Goal: Task Accomplishment & Management: Use online tool/utility

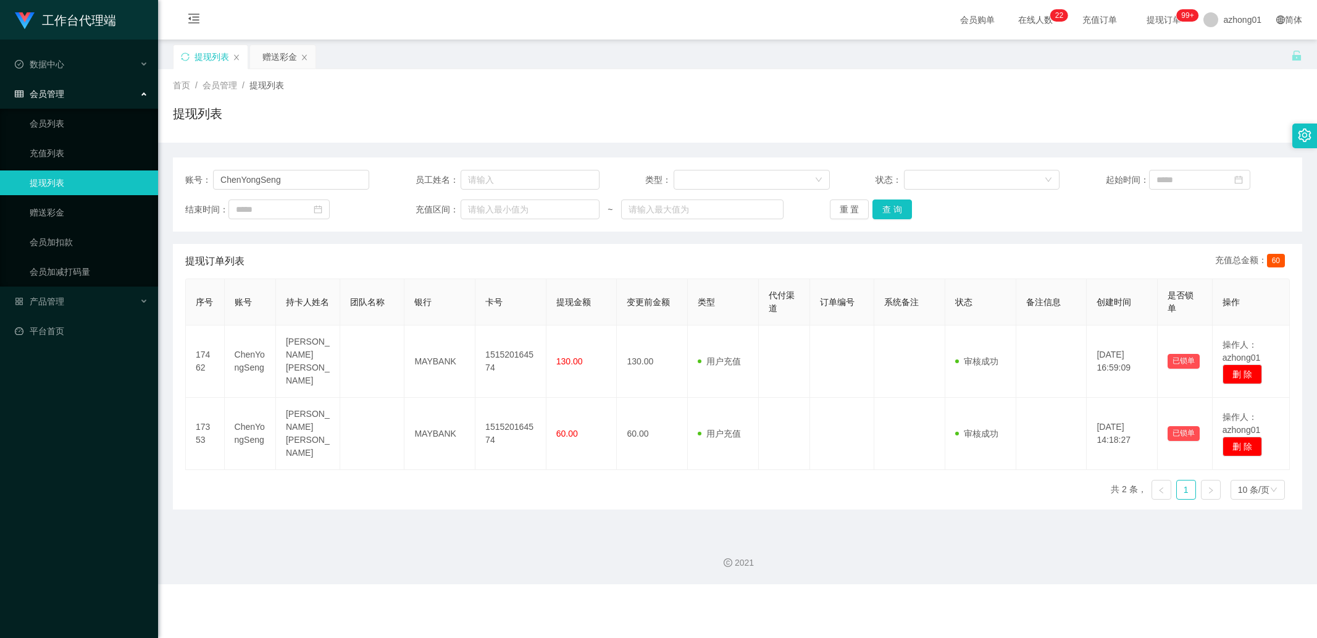
click at [312, 180] on input "ChenYongSeng" at bounding box center [291, 180] width 156 height 20
type input "LeeHan"
click at [901, 212] on button "查 询" at bounding box center [892, 209] width 40 height 20
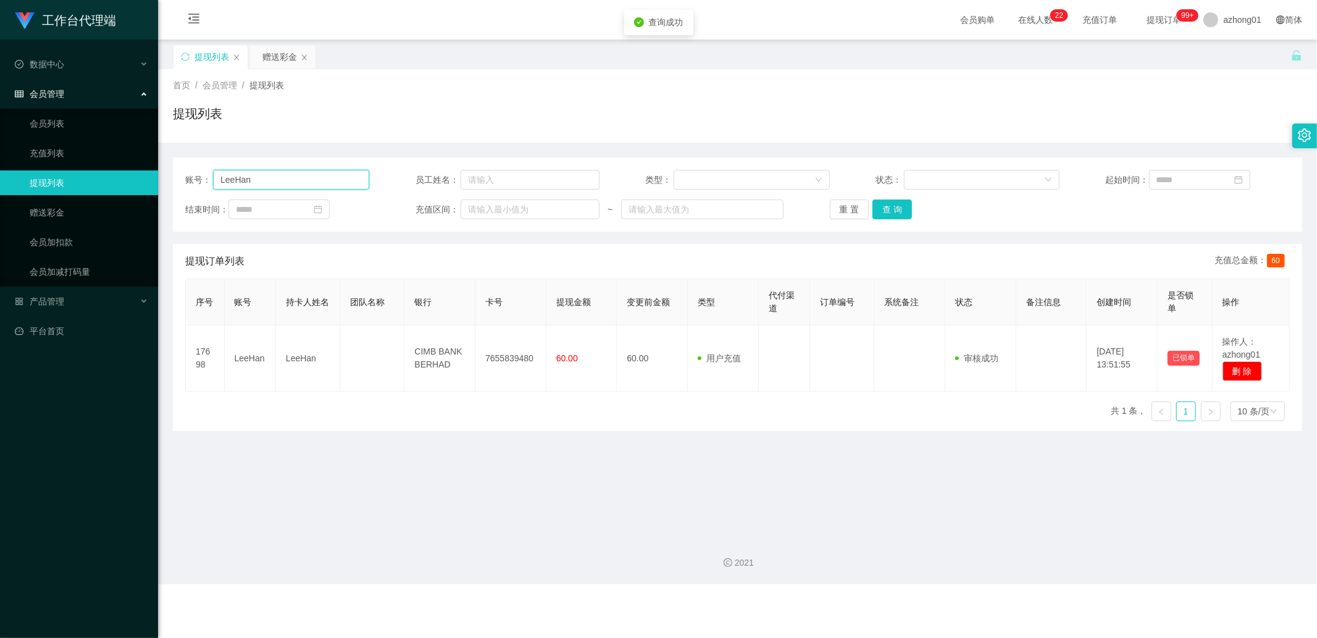
click at [283, 188] on input "LeeHan" at bounding box center [291, 180] width 156 height 20
drag, startPoint x: 62, startPoint y: 210, endPoint x: 122, endPoint y: 201, distance: 60.6
click at [62, 210] on link "赠送彩金" at bounding box center [89, 212] width 119 height 25
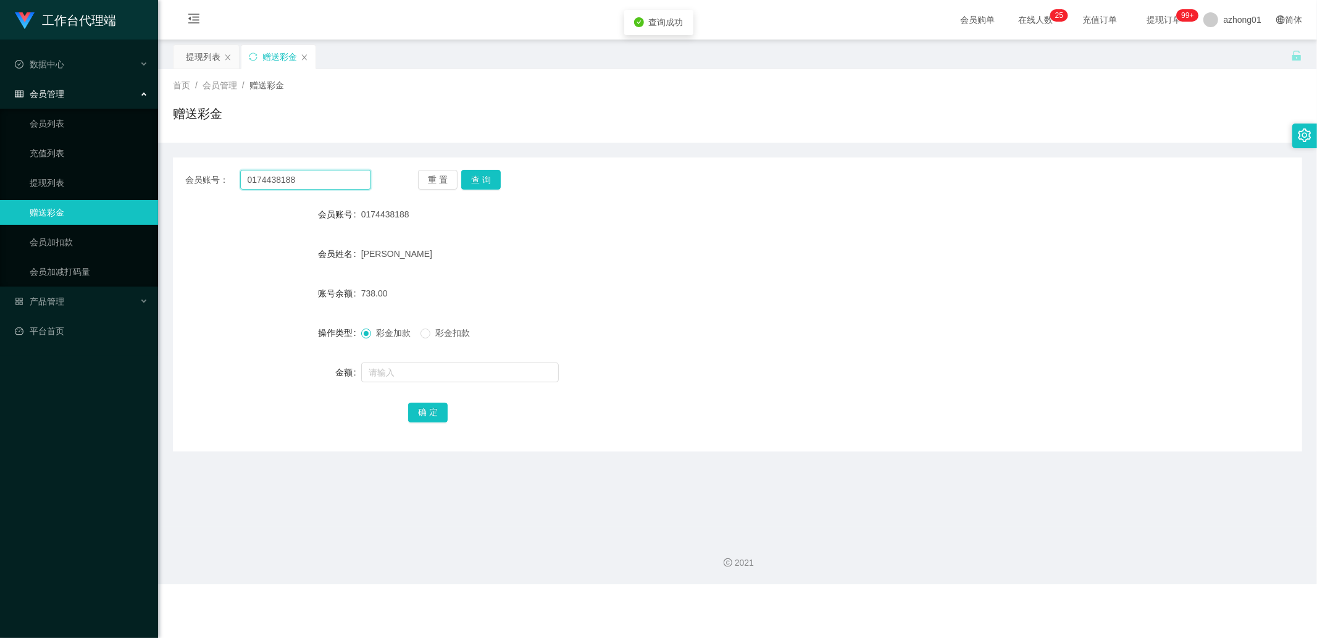
click at [294, 183] on input "0174438188" at bounding box center [305, 180] width 131 height 20
paste input "LeeHan"
type input "LeeHan"
click at [480, 177] on button "查 询" at bounding box center [481, 180] width 40 height 20
click at [421, 370] on input "text" at bounding box center [460, 372] width 198 height 20
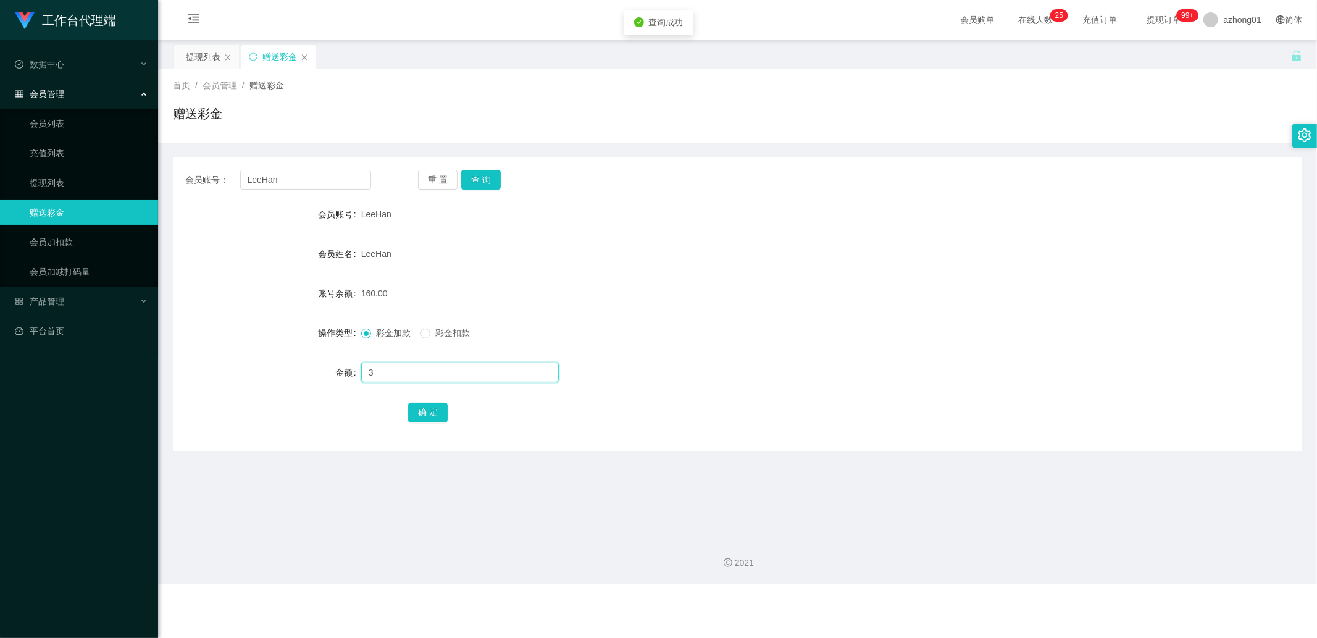
type input "30"
click at [306, 180] on input "LeeHan" at bounding box center [305, 180] width 131 height 20
click at [48, 249] on link "会员加扣款" at bounding box center [89, 242] width 119 height 25
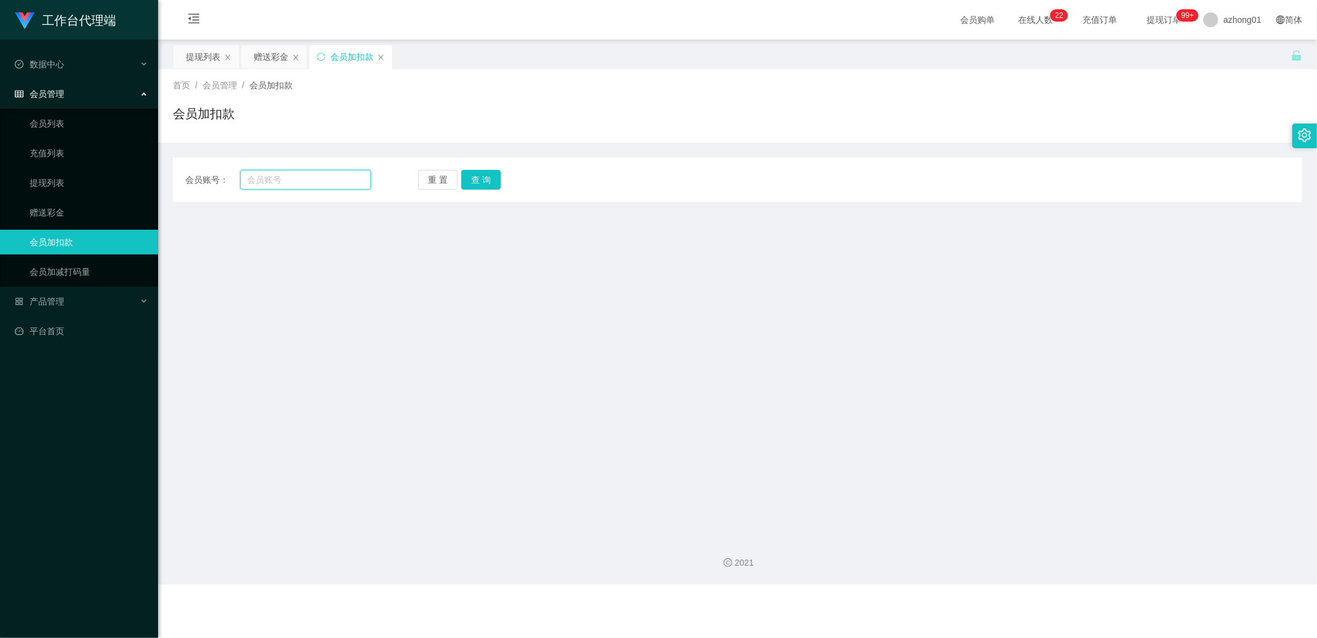
click at [319, 183] on input "text" at bounding box center [305, 180] width 131 height 20
paste input "LeeHan"
type input "LeeHan"
click at [472, 180] on button "查 询" at bounding box center [481, 180] width 40 height 20
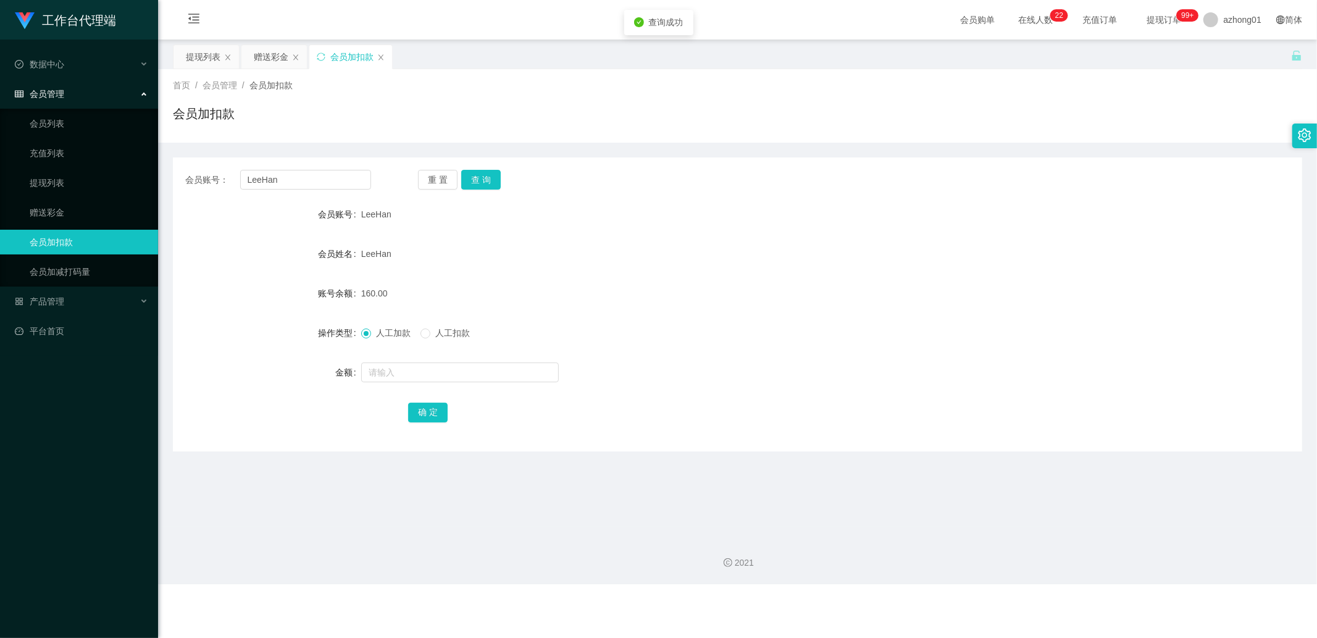
click at [440, 328] on span "人工扣款" at bounding box center [452, 333] width 44 height 10
click at [414, 367] on input "text" at bounding box center [460, 372] width 198 height 20
type input "30"
click at [431, 415] on button "确 定" at bounding box center [428, 413] width 40 height 20
click at [72, 190] on link "提现列表" at bounding box center [89, 182] width 119 height 25
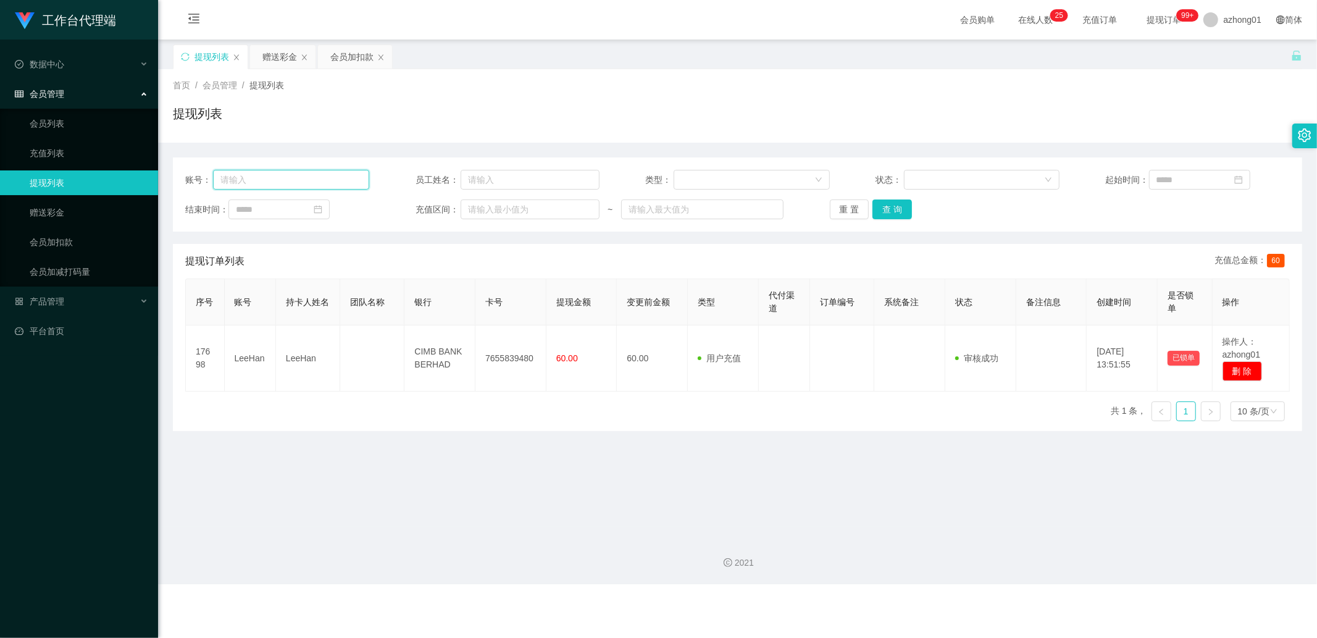
click at [301, 186] on input "text" at bounding box center [291, 180] width 156 height 20
paste input "0174560910"
type input "0174560910"
click at [893, 207] on button "查 询" at bounding box center [892, 209] width 40 height 20
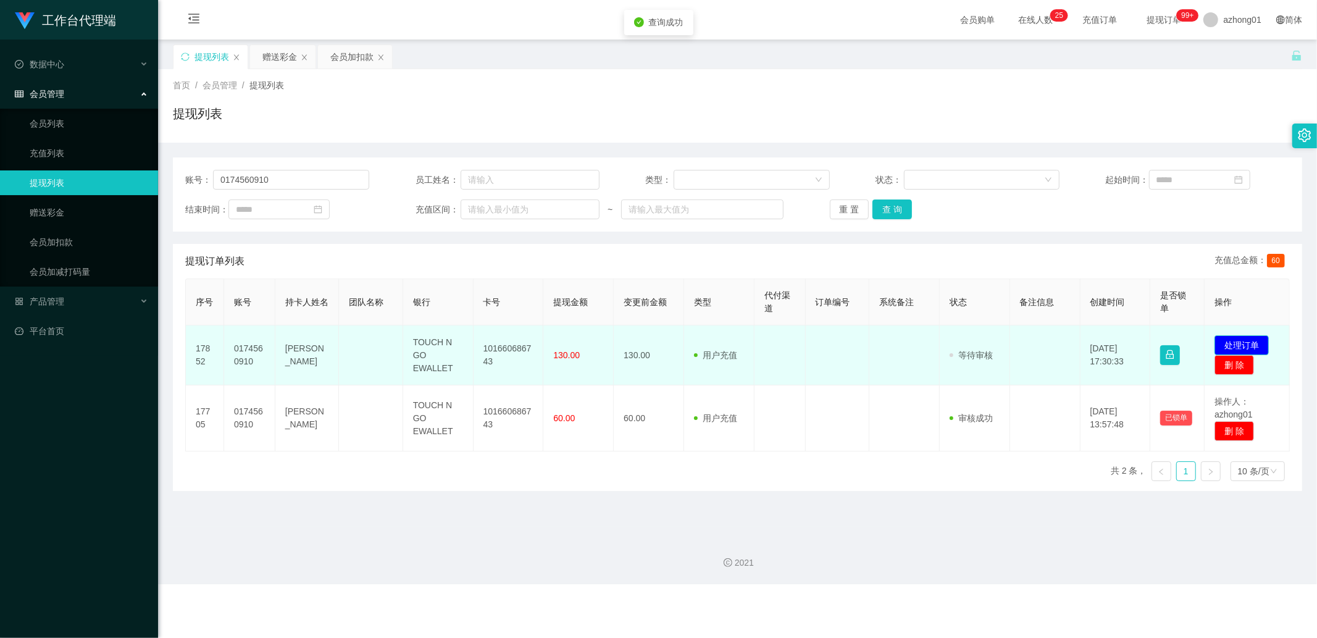
click at [1237, 344] on button "处理订单" at bounding box center [1241, 345] width 54 height 20
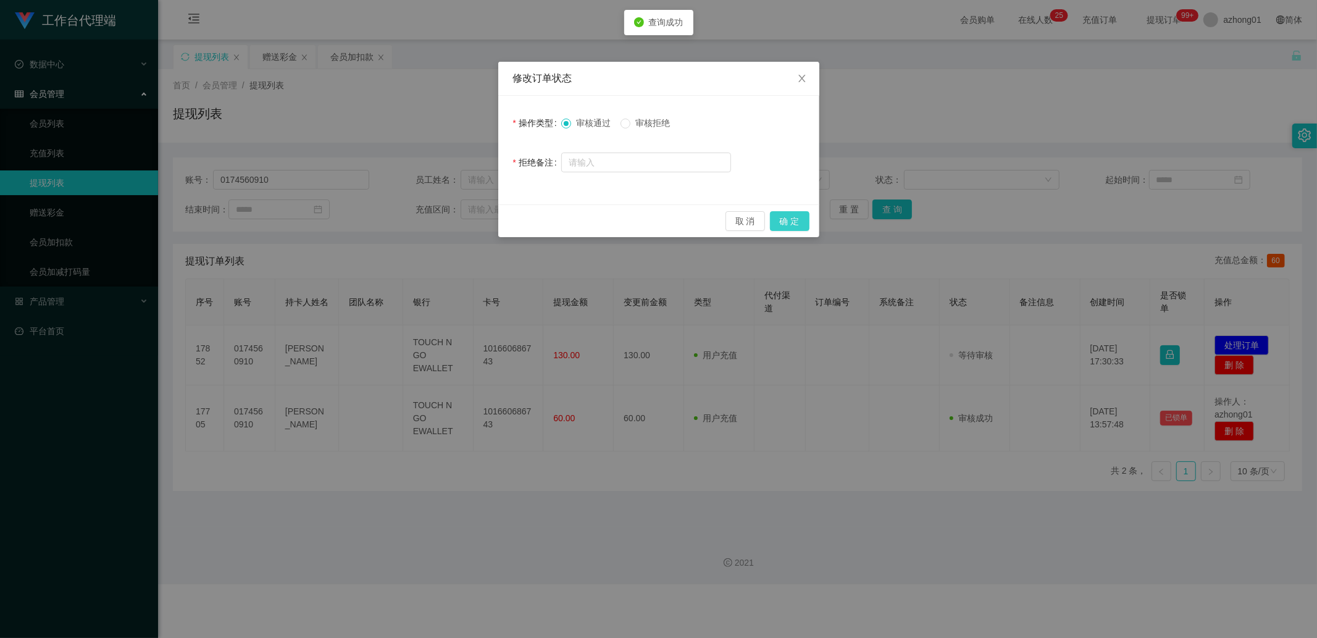
click at [790, 223] on button "确 定" at bounding box center [790, 221] width 40 height 20
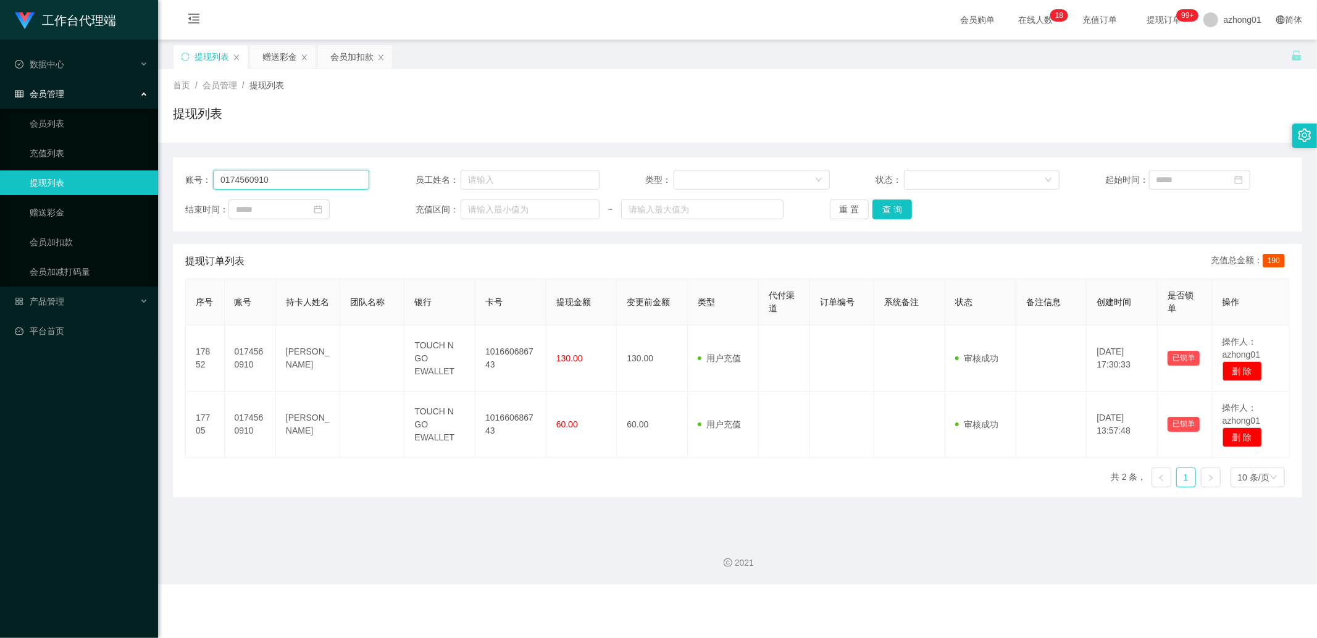
click at [292, 182] on input "0174560910" at bounding box center [291, 180] width 156 height 20
paste input "LeeHan"
type input "LeeHan"
drag, startPoint x: 896, startPoint y: 209, endPoint x: 931, endPoint y: 219, distance: 36.0
click at [896, 209] on button "查 询" at bounding box center [892, 209] width 40 height 20
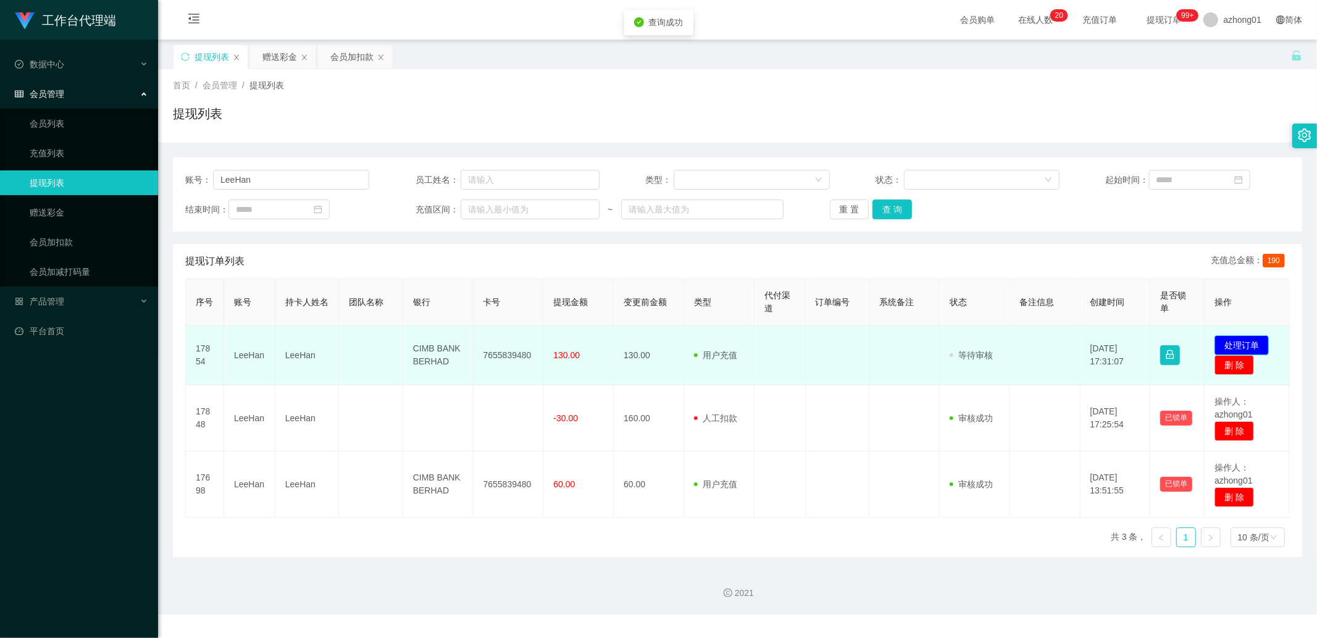
click at [1217, 338] on button "处理订单" at bounding box center [1241, 345] width 54 height 20
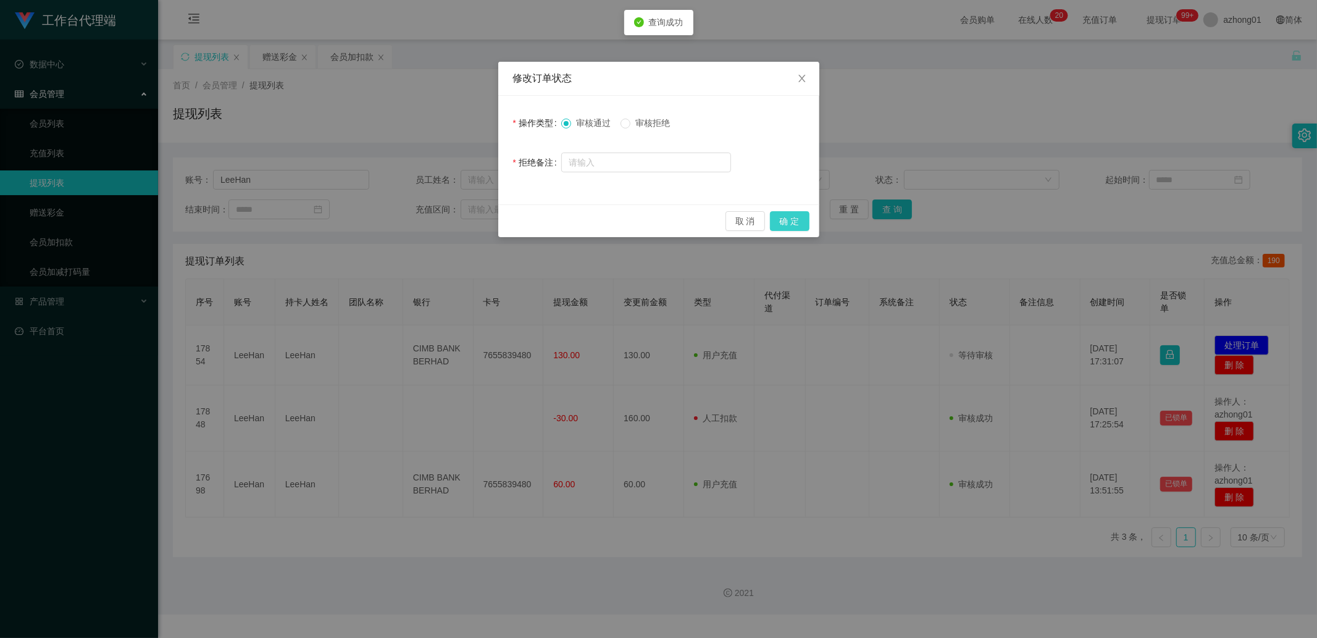
click at [794, 225] on button "确 定" at bounding box center [790, 221] width 40 height 20
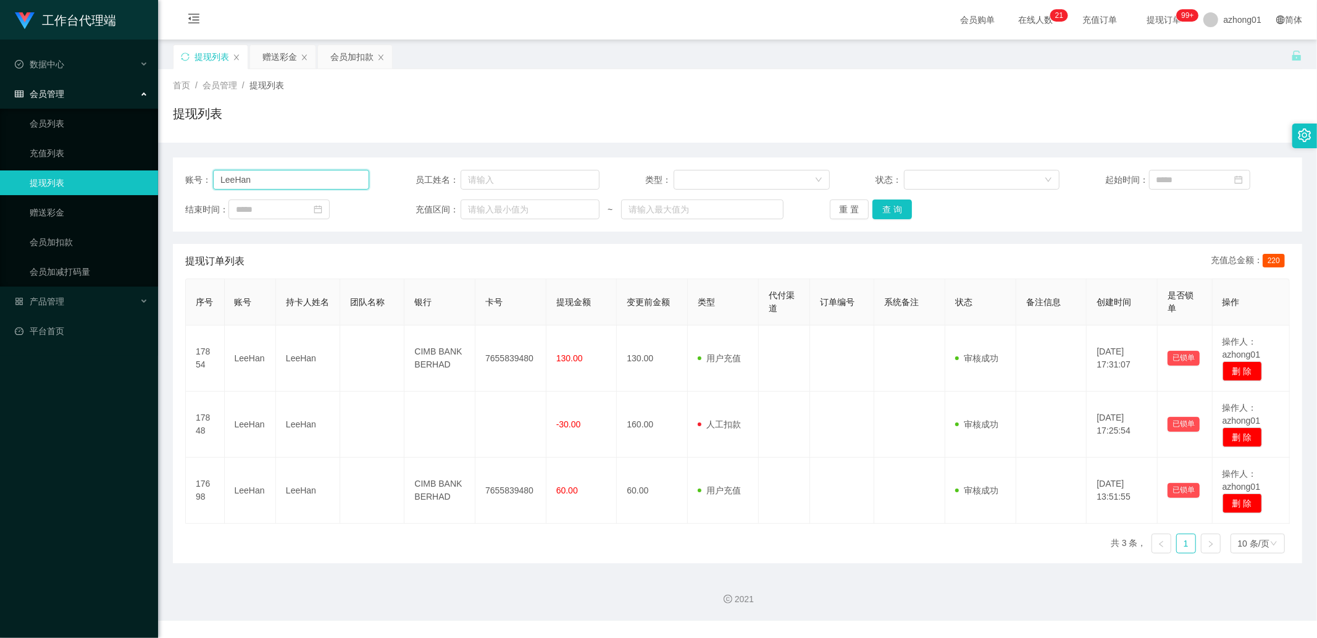
click at [270, 186] on input "LeeHan" at bounding box center [291, 180] width 156 height 20
paste input "Wayxiang68"
type input "Wayxiang68"
click at [898, 211] on button "查 询" at bounding box center [892, 209] width 40 height 20
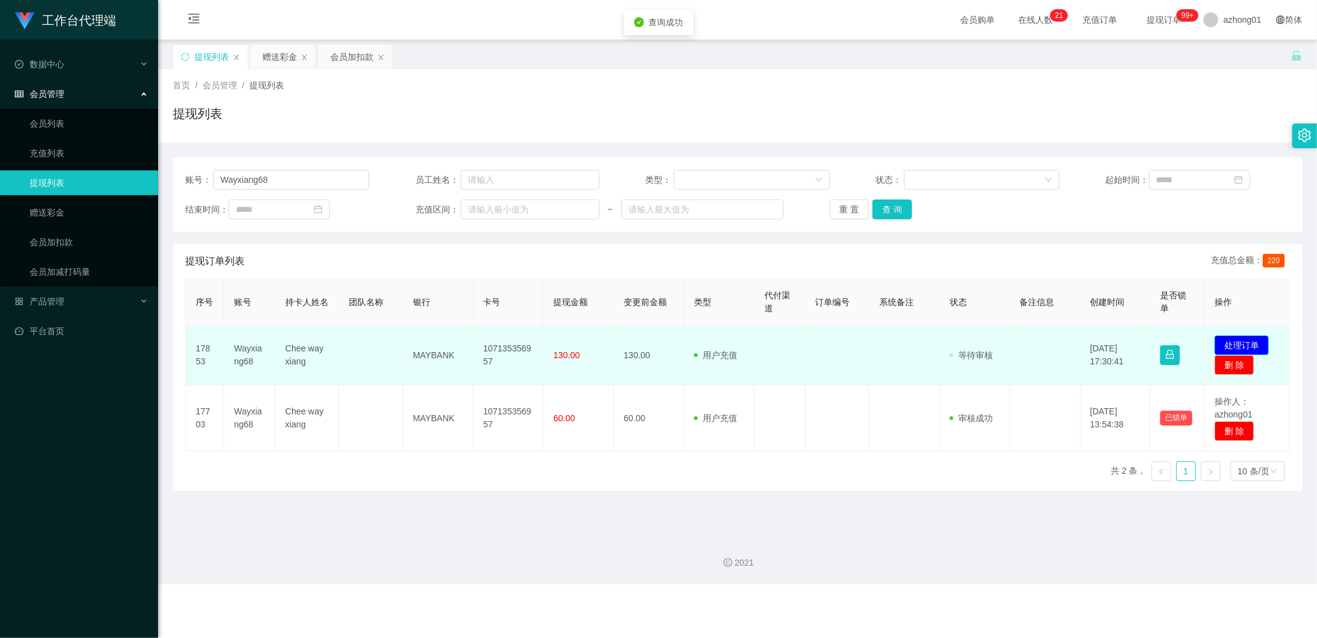
click at [1233, 343] on button "处理订单" at bounding box center [1241, 345] width 54 height 20
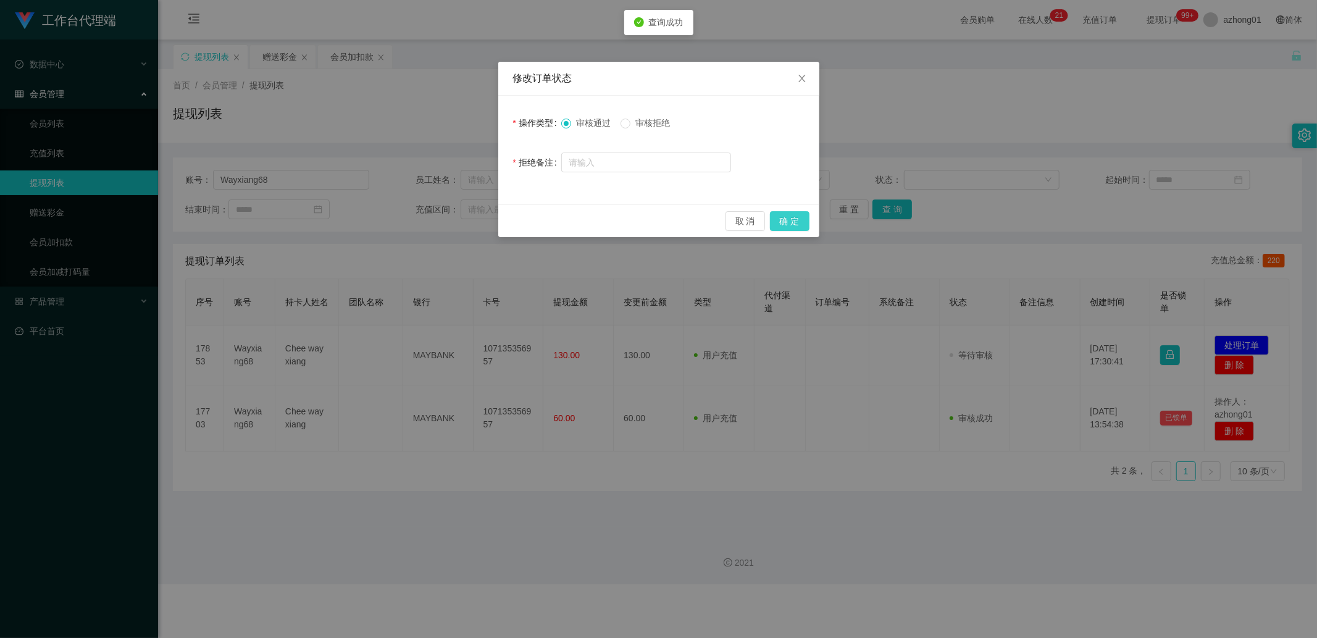
click at [794, 220] on button "确 定" at bounding box center [790, 221] width 40 height 20
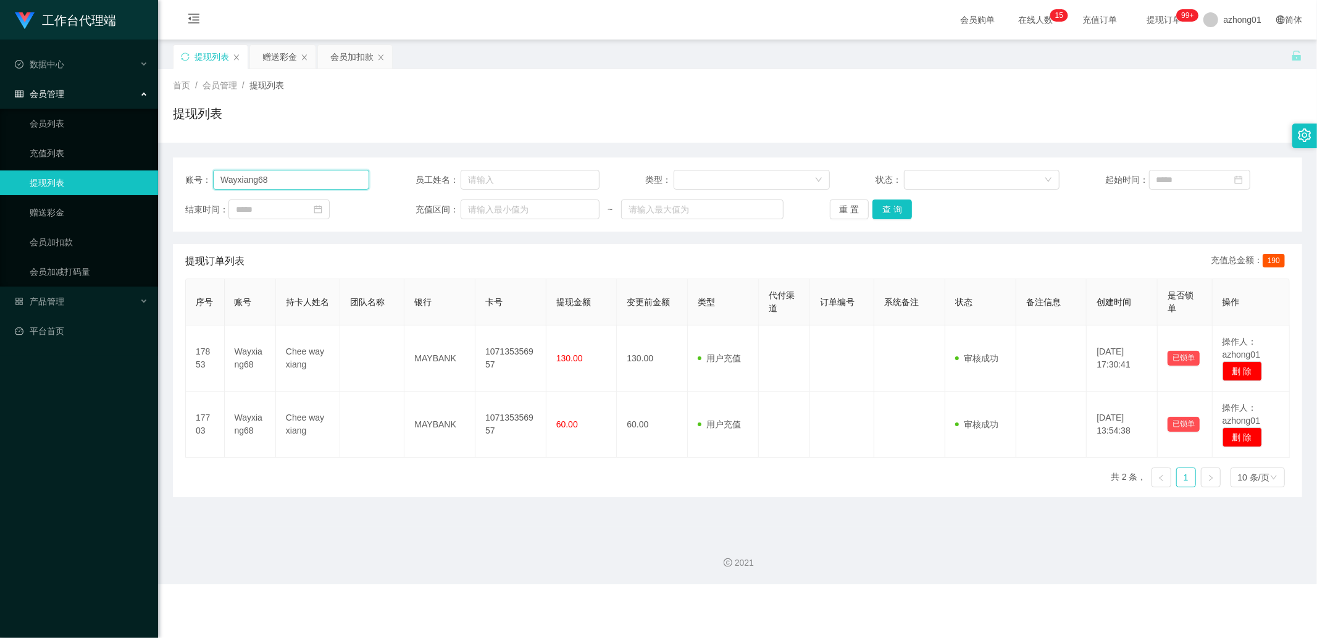
click at [288, 175] on input "Wayxiang68" at bounding box center [291, 180] width 156 height 20
click at [306, 172] on input "text" at bounding box center [291, 180] width 156 height 20
paste input "calvin123456"
type input "calvin123456"
click at [892, 211] on button "查 询" at bounding box center [892, 209] width 40 height 20
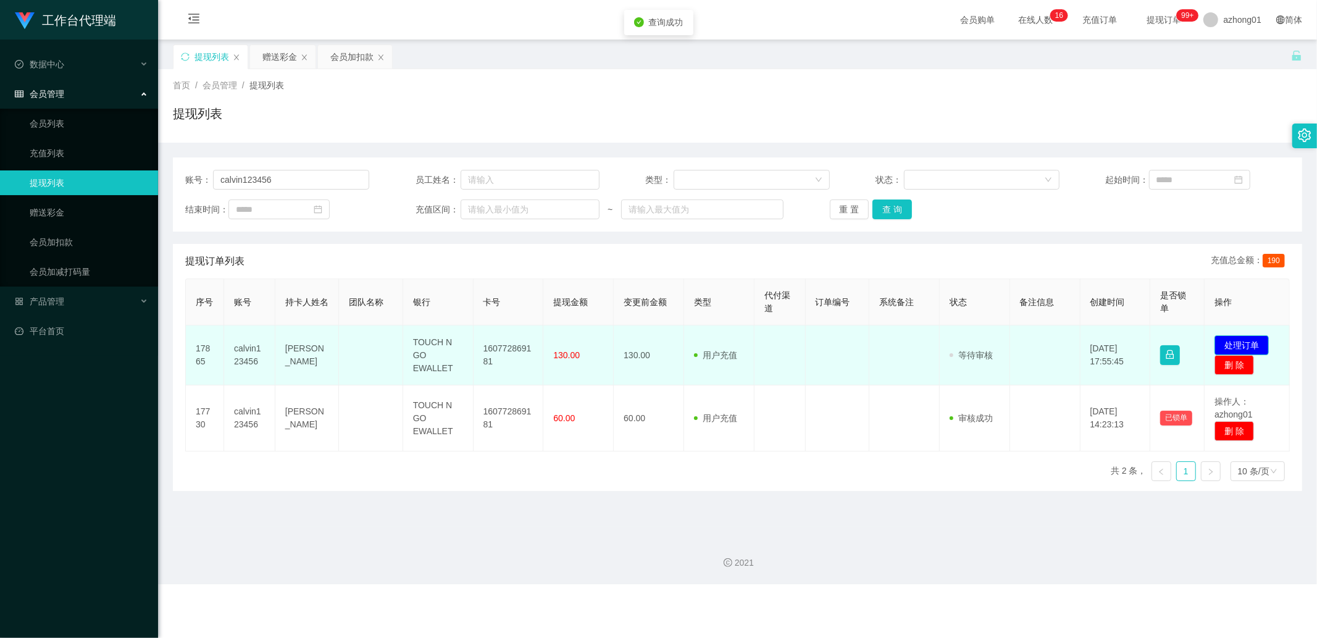
click at [1214, 335] on button "处理订单" at bounding box center [1241, 345] width 54 height 20
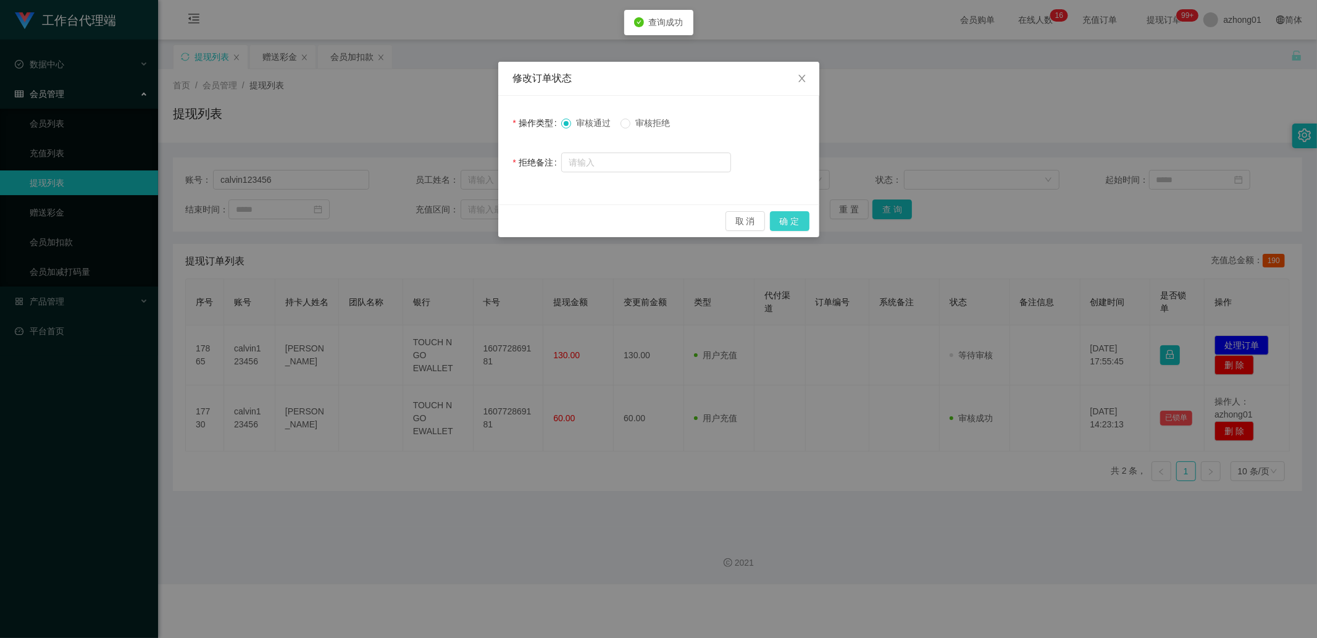
click at [803, 223] on button "确 定" at bounding box center [790, 221] width 40 height 20
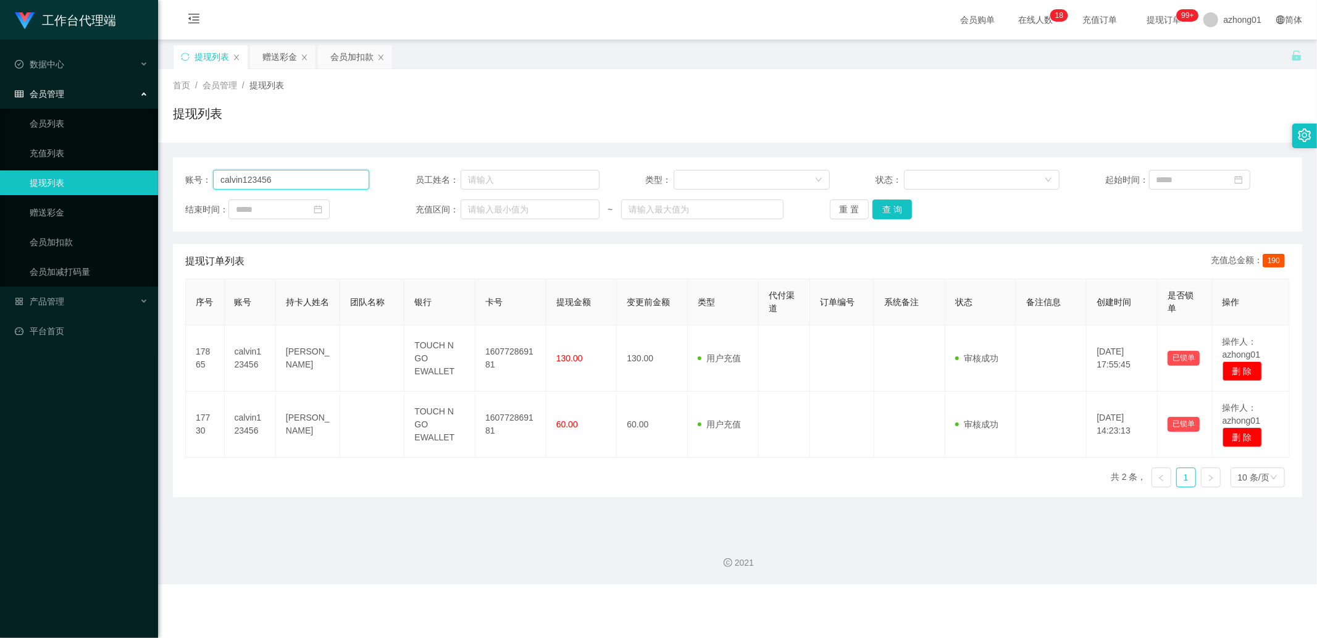
click at [280, 176] on input "calvin123456" at bounding box center [291, 180] width 156 height 20
click at [887, 207] on button "查 询" at bounding box center [892, 209] width 40 height 20
click at [306, 176] on input "calvin123456" at bounding box center [291, 180] width 156 height 20
paste input "calvin123456"
type input "calvin123456"
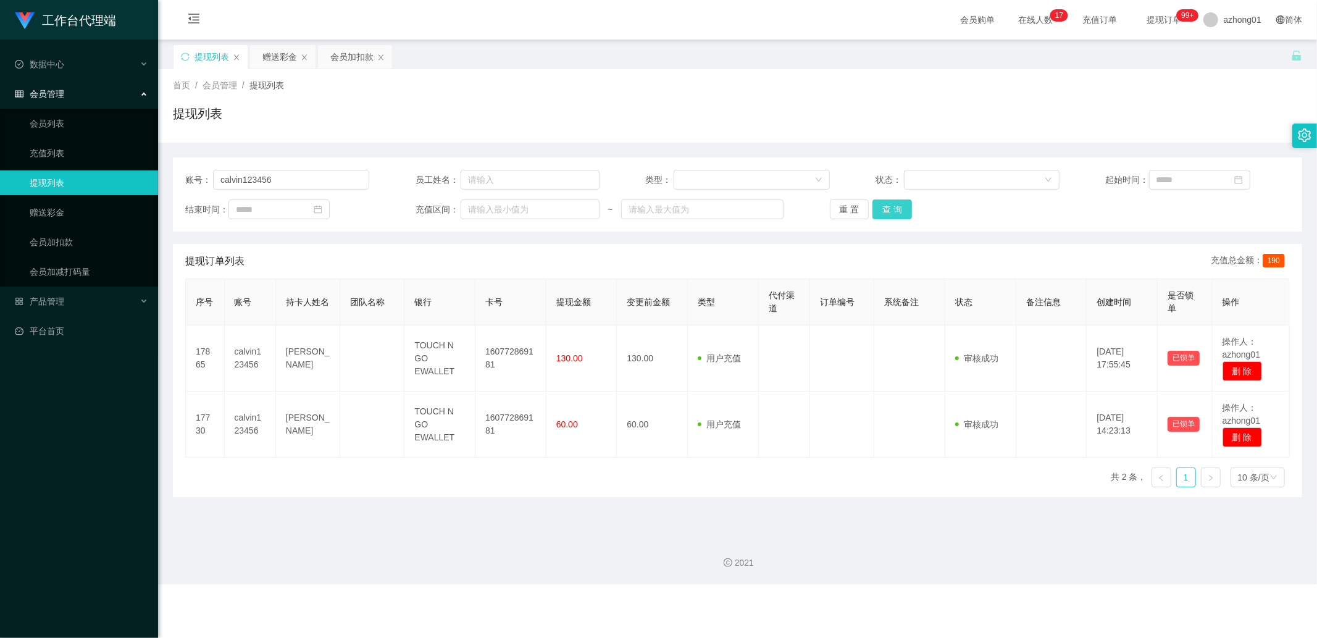
click at [879, 207] on button "查 询" at bounding box center [892, 209] width 40 height 20
click at [327, 183] on input "calvin123456" at bounding box center [291, 180] width 156 height 20
paste input "Apple9899"
type input "Apple9899"
click at [896, 210] on button "查 询" at bounding box center [892, 209] width 40 height 20
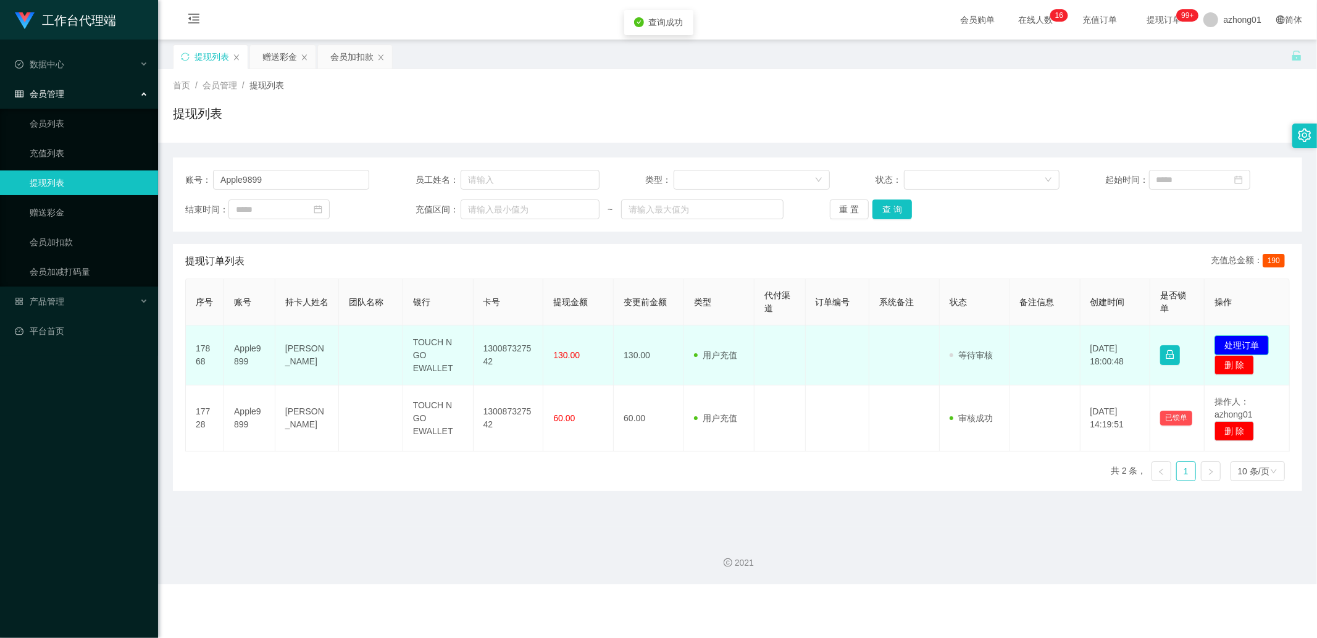
click at [1233, 346] on button "处理订单" at bounding box center [1241, 345] width 54 height 20
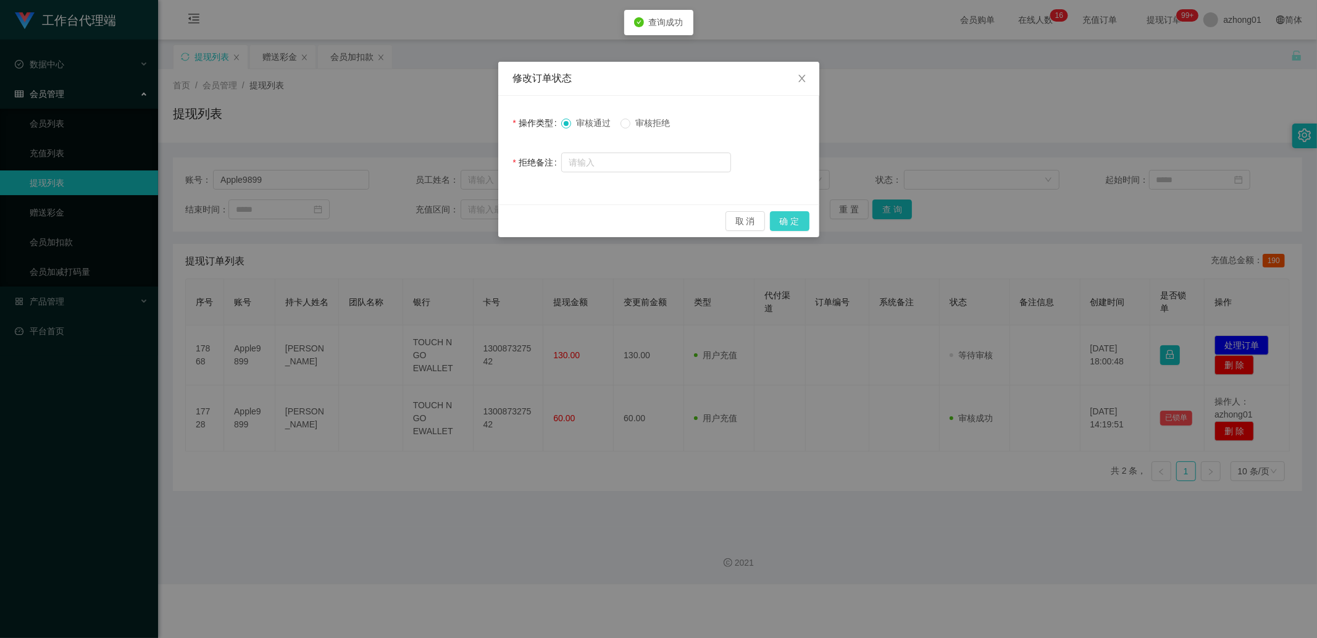
click at [782, 219] on button "确 定" at bounding box center [790, 221] width 40 height 20
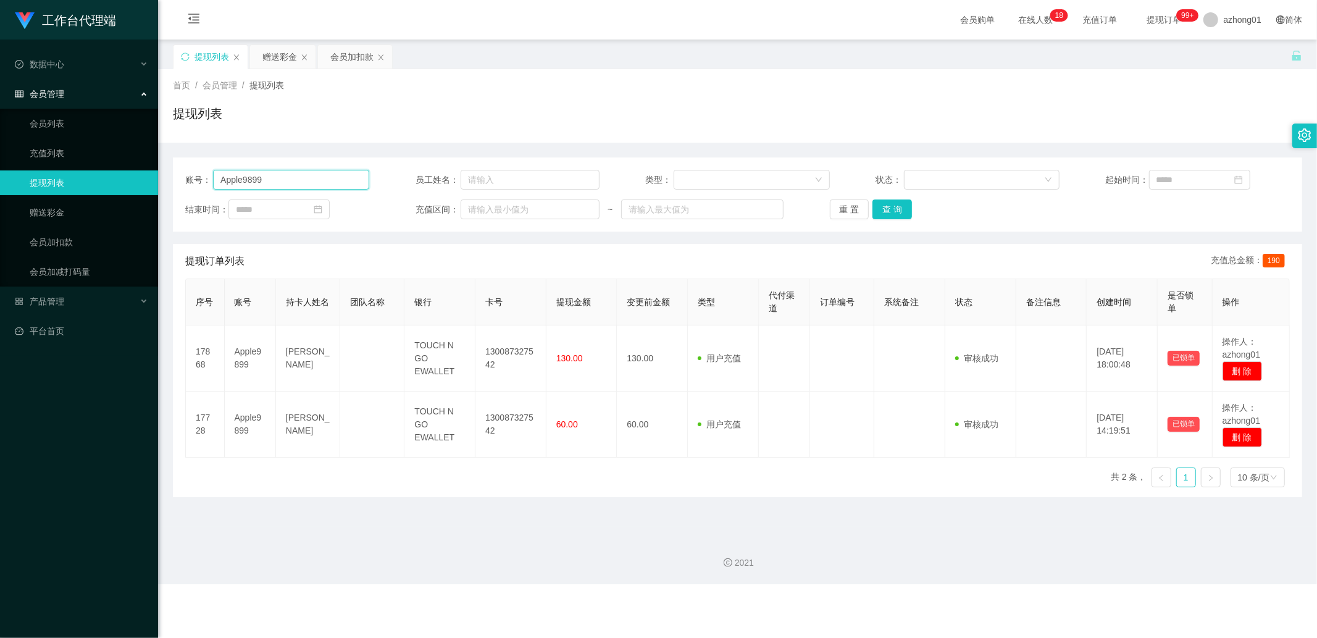
click at [287, 185] on input "Apple9899" at bounding box center [291, 180] width 156 height 20
paste input "kkyy"
type input "kkyy"
click at [884, 212] on button "查 询" at bounding box center [892, 209] width 40 height 20
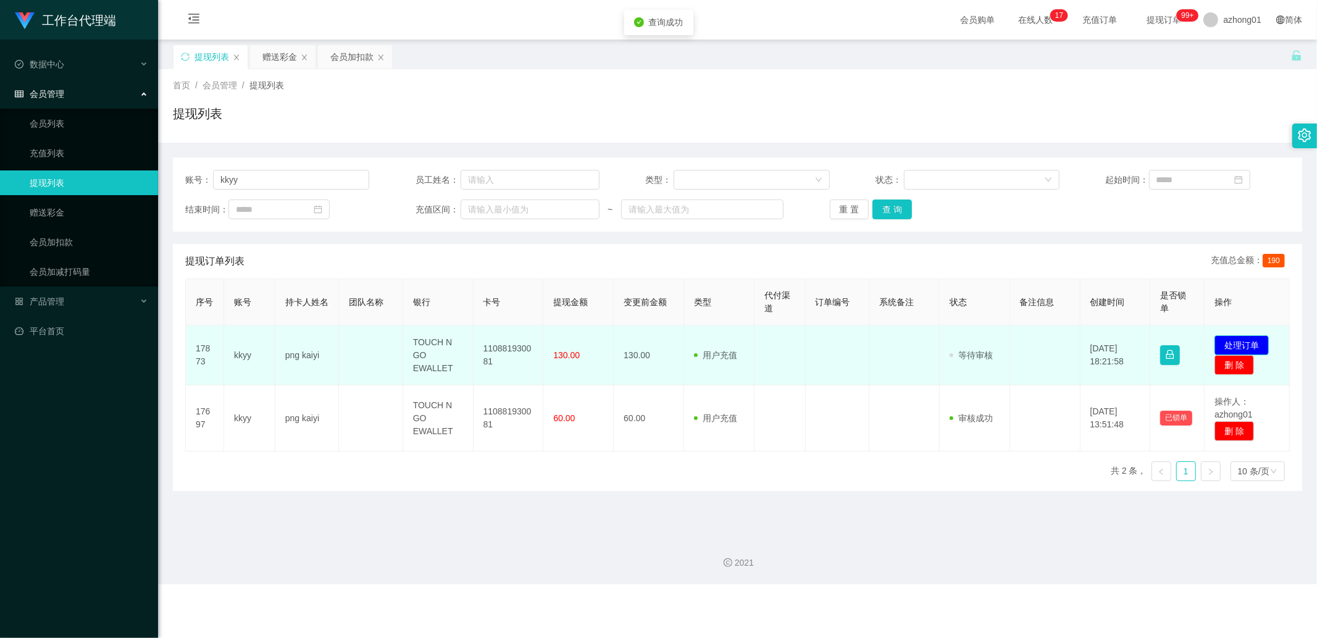
click at [1254, 348] on button "处理订单" at bounding box center [1241, 345] width 54 height 20
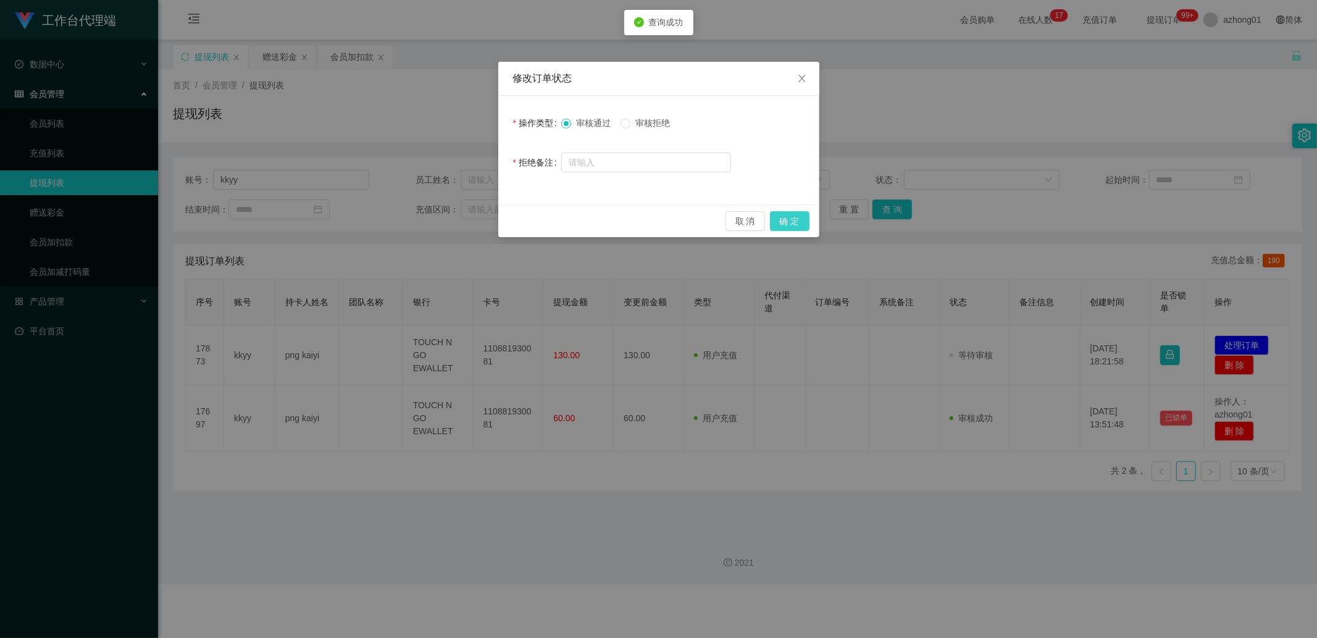
click at [786, 224] on button "确 定" at bounding box center [790, 221] width 40 height 20
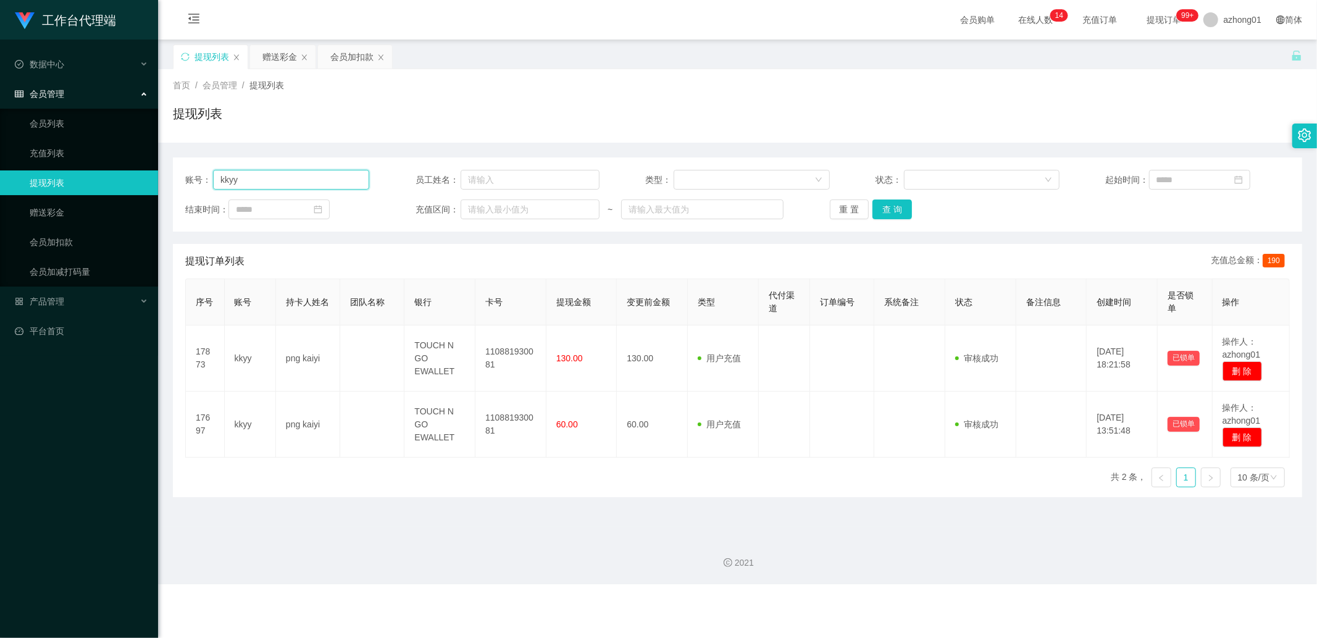
click at [317, 183] on input "kkyy" at bounding box center [291, 180] width 156 height 20
paste input "Ashtay1304"
type input "Ashtay1304"
click at [896, 206] on button "查 询" at bounding box center [892, 209] width 40 height 20
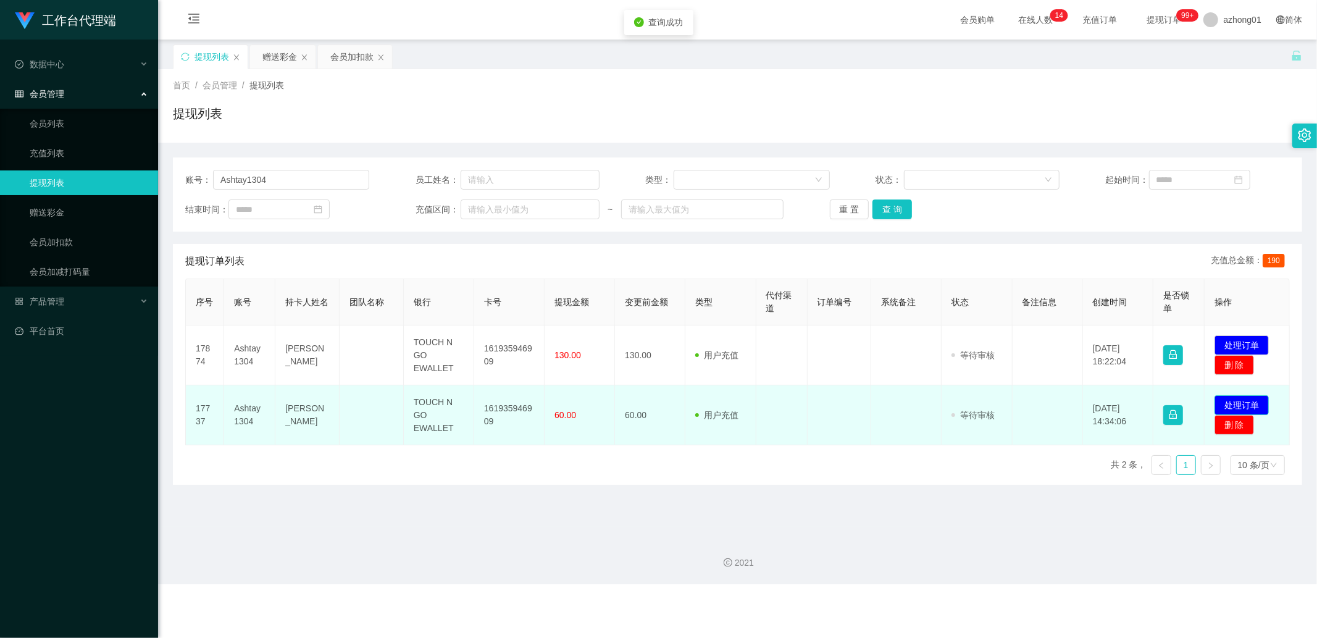
drag, startPoint x: 1213, startPoint y: 390, endPoint x: 1224, endPoint y: 398, distance: 13.6
click at [1215, 391] on td "发起代付 处理订单 删 除" at bounding box center [1246, 415] width 85 height 60
click at [1224, 398] on button "处理订单" at bounding box center [1241, 405] width 54 height 20
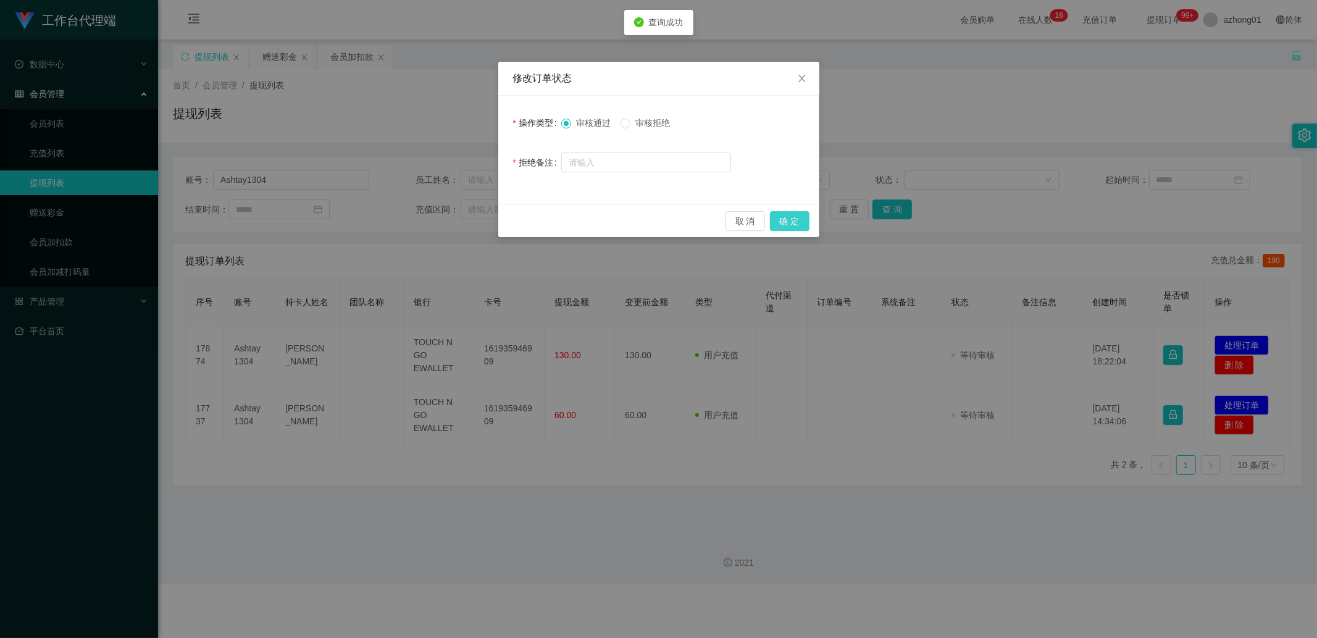
click at [798, 221] on button "确 定" at bounding box center [790, 221] width 40 height 20
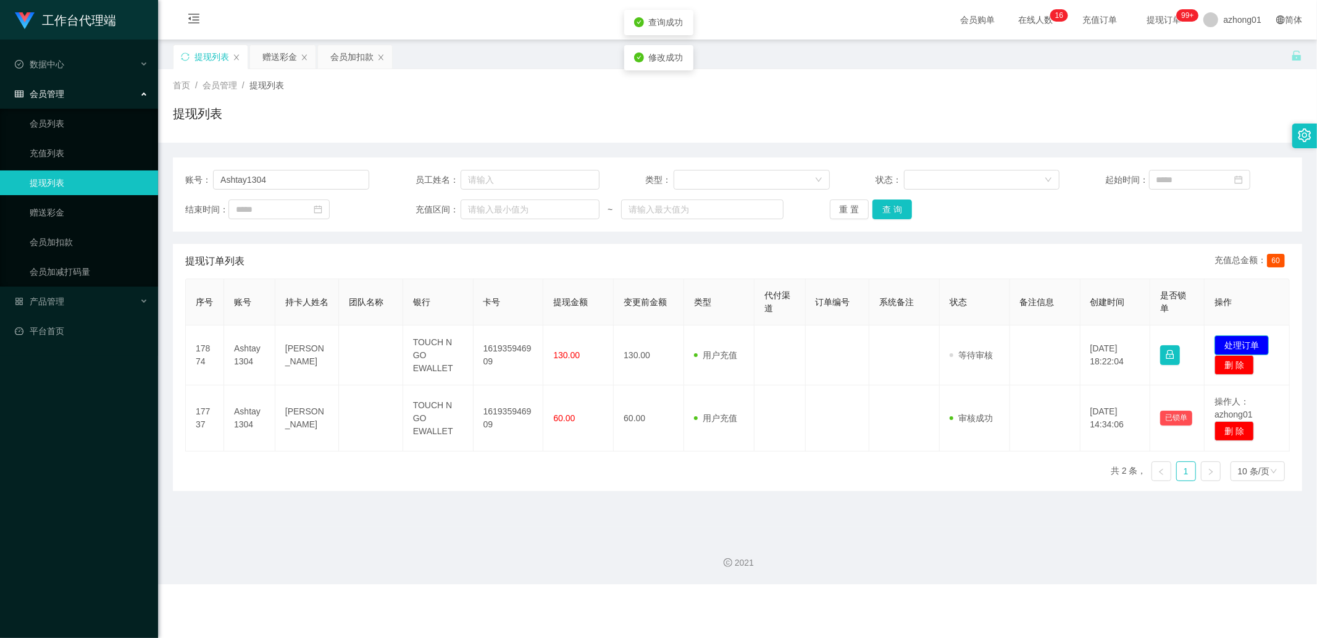
drag, startPoint x: 1252, startPoint y: 343, endPoint x: 1241, endPoint y: 347, distance: 11.3
click at [1251, 343] on button "处理订单" at bounding box center [1241, 345] width 54 height 20
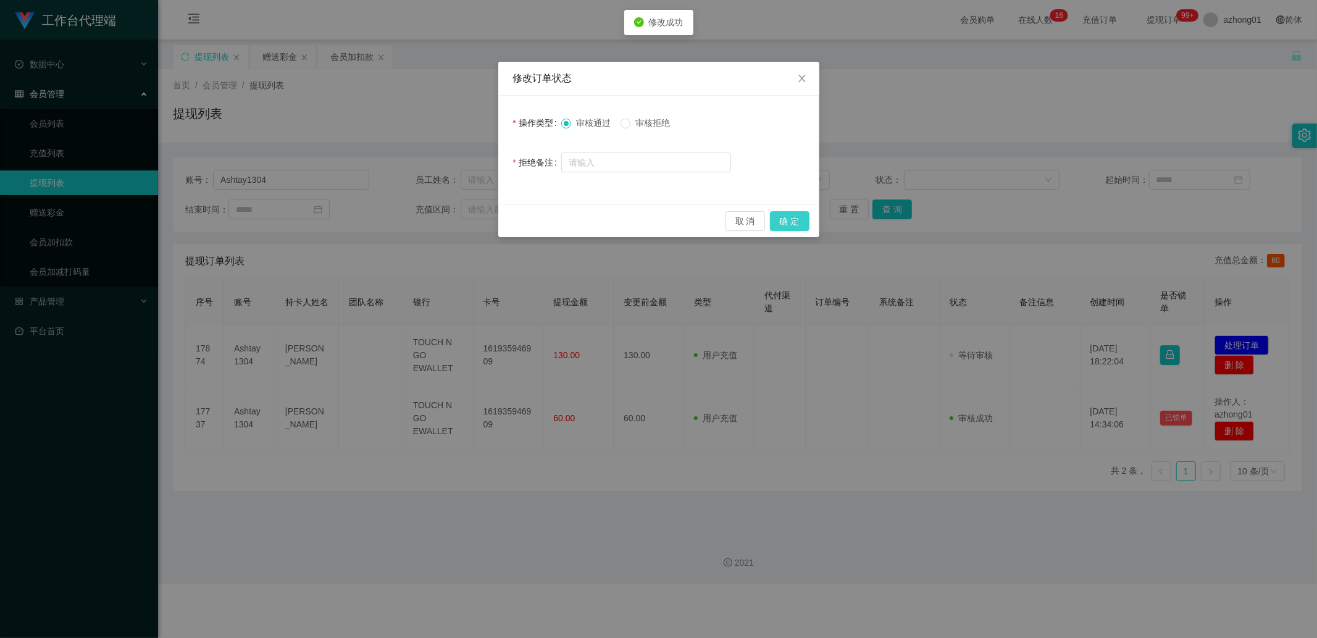
click at [778, 216] on button "确 定" at bounding box center [790, 221] width 40 height 20
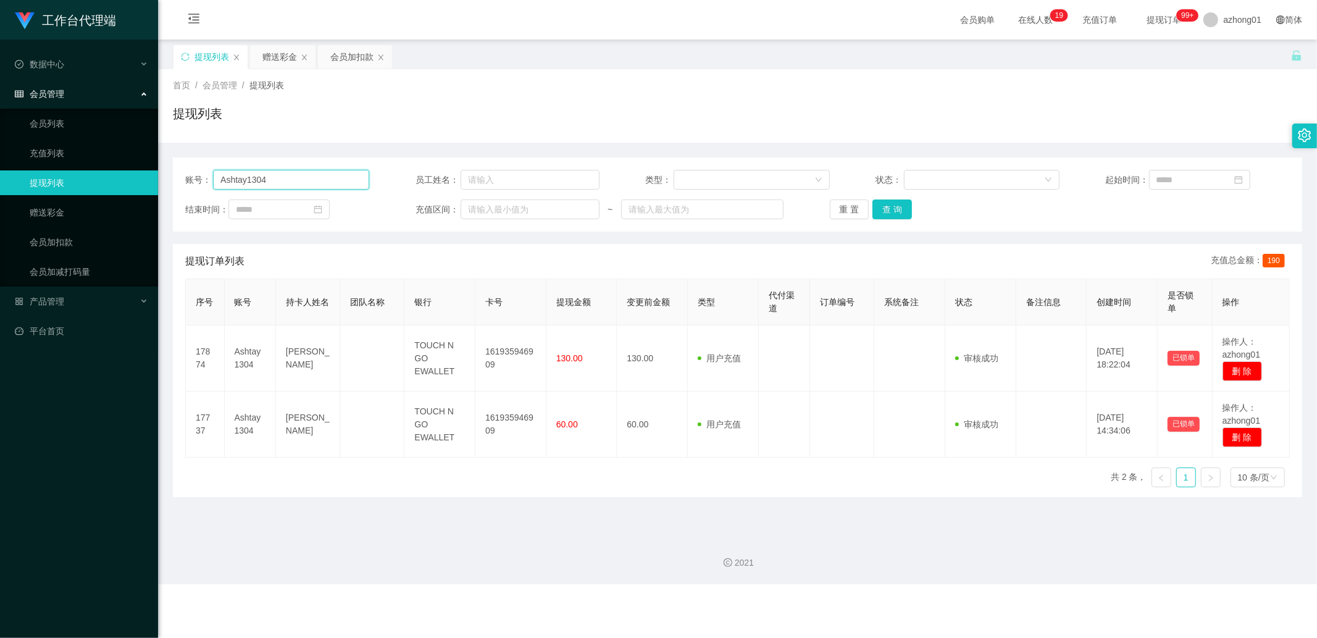
click at [285, 186] on input "Ashtay1304" at bounding box center [291, 180] width 156 height 20
paste input "Jeffrey888"
type input "Jeffrey888"
click at [903, 210] on button "查 询" at bounding box center [892, 209] width 40 height 20
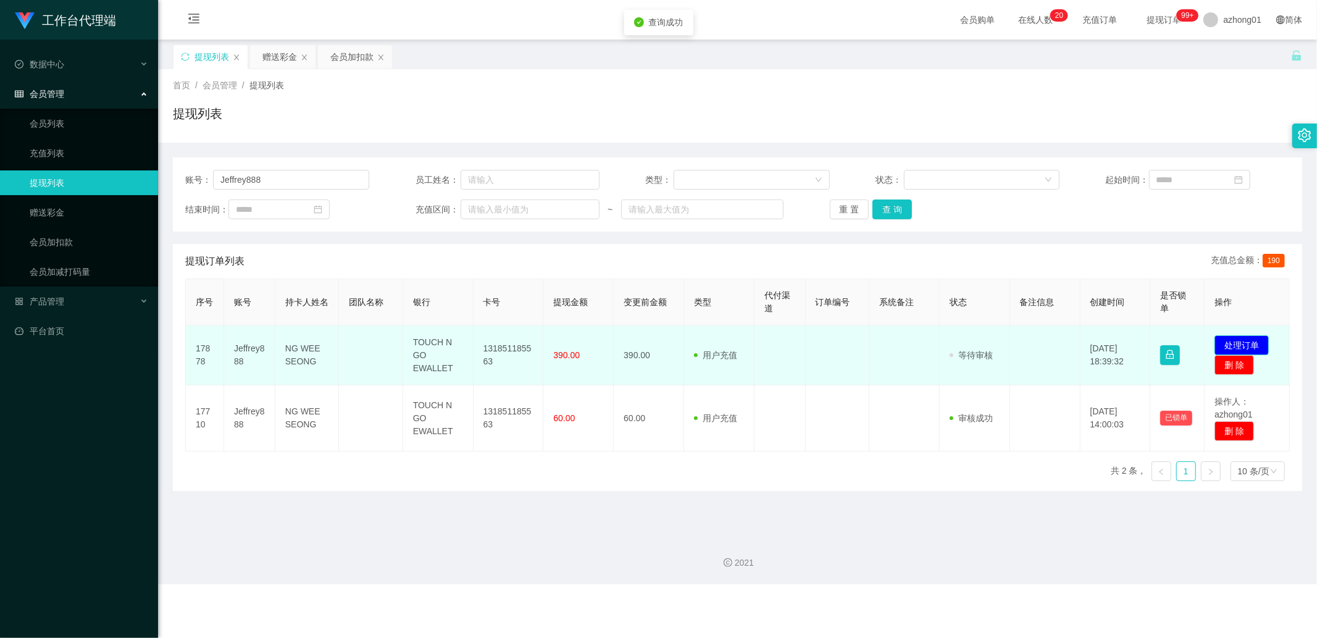
click at [1233, 336] on button "处理订单" at bounding box center [1241, 345] width 54 height 20
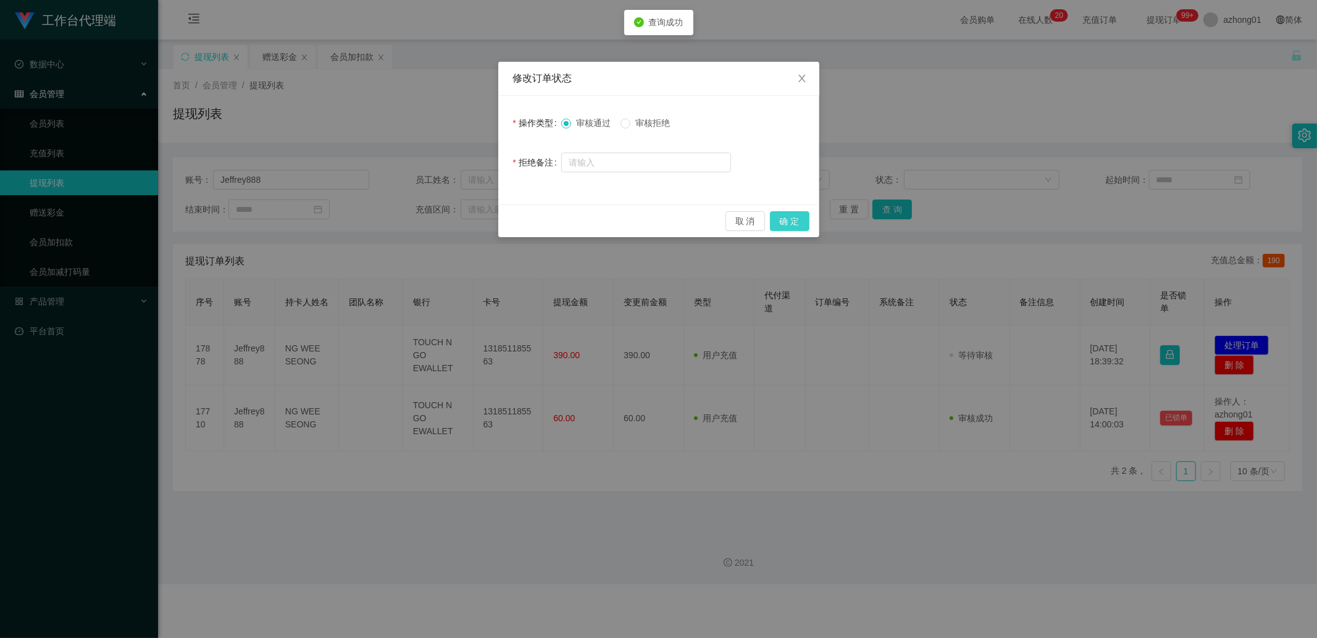
click at [770, 218] on button "确 定" at bounding box center [790, 221] width 40 height 20
